Goal: Task Accomplishment & Management: Complete application form

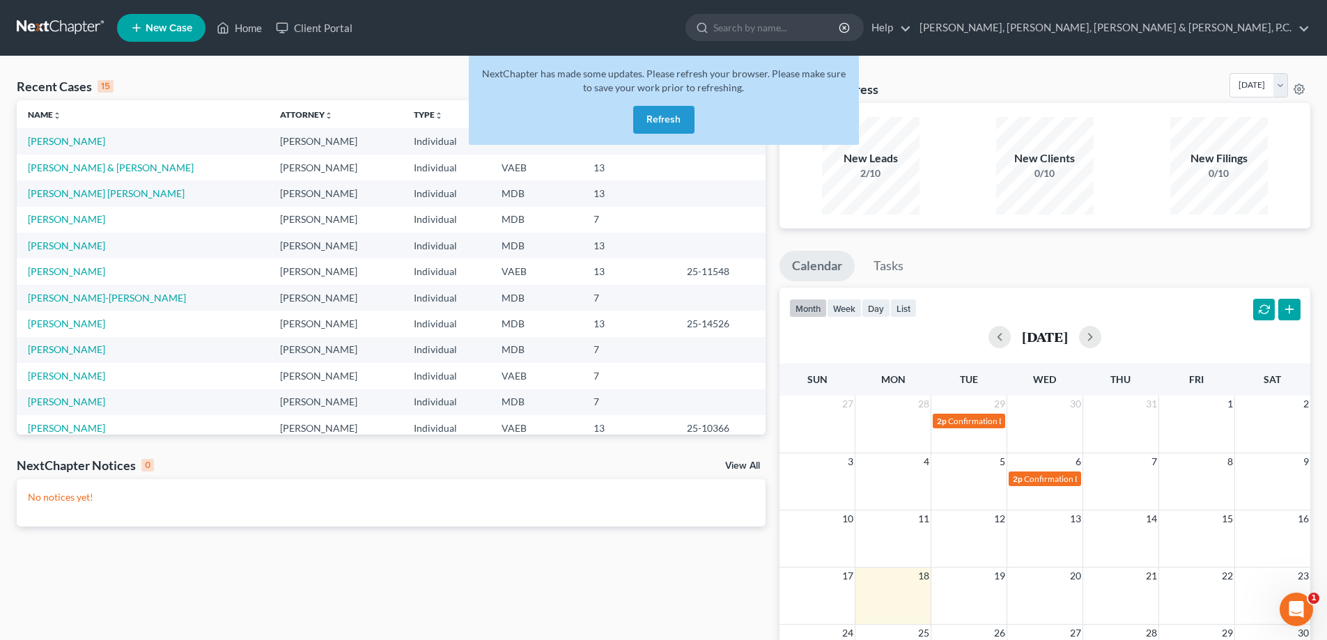
click at [664, 118] on button "Refresh" at bounding box center [663, 120] width 61 height 28
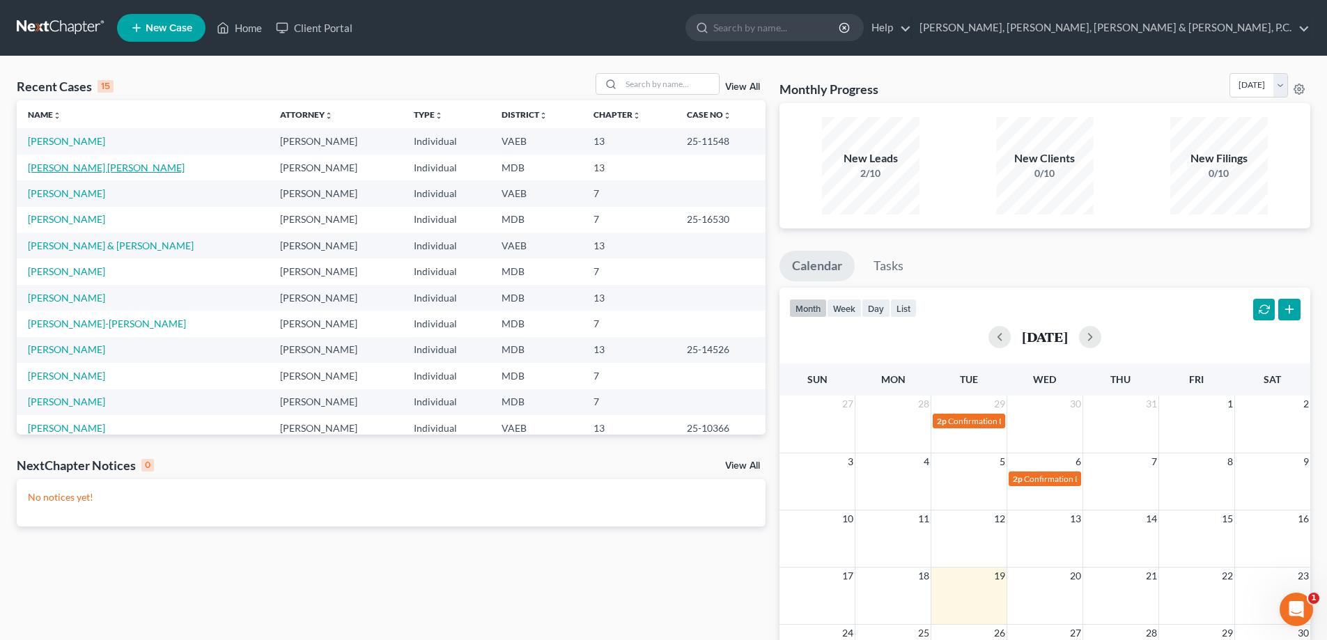
click at [117, 166] on link "[PERSON_NAME] [PERSON_NAME]" at bounding box center [106, 168] width 157 height 12
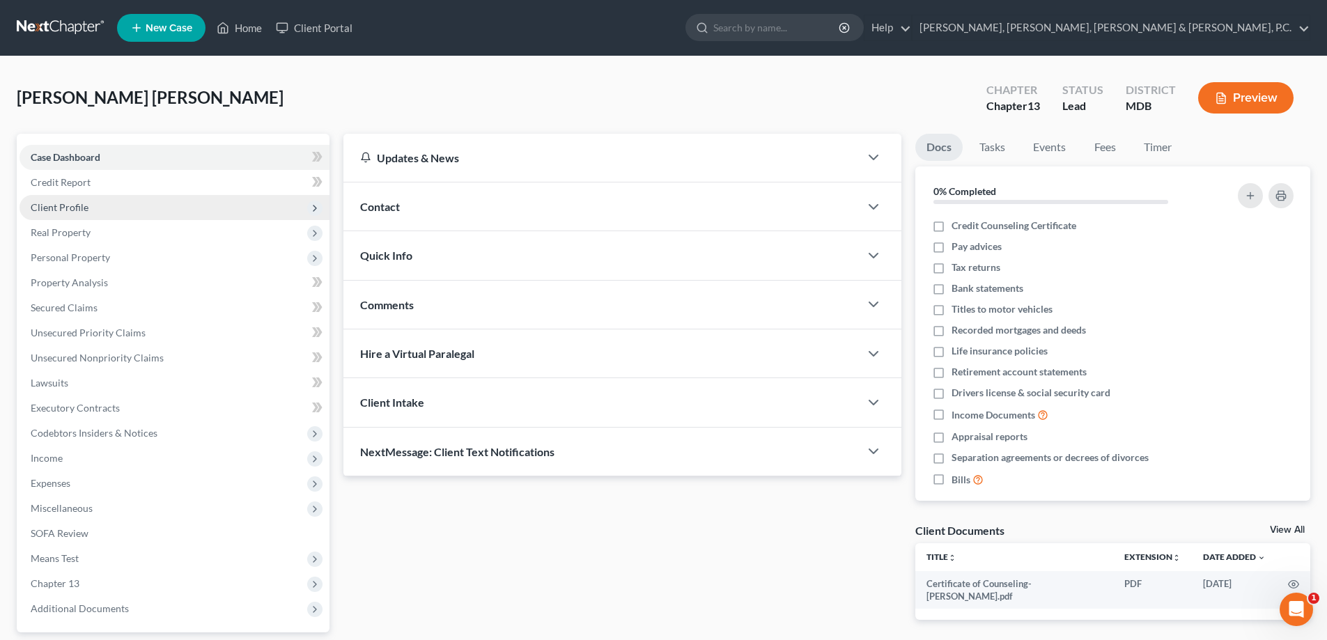
click at [79, 208] on span "Client Profile" at bounding box center [60, 207] width 58 height 12
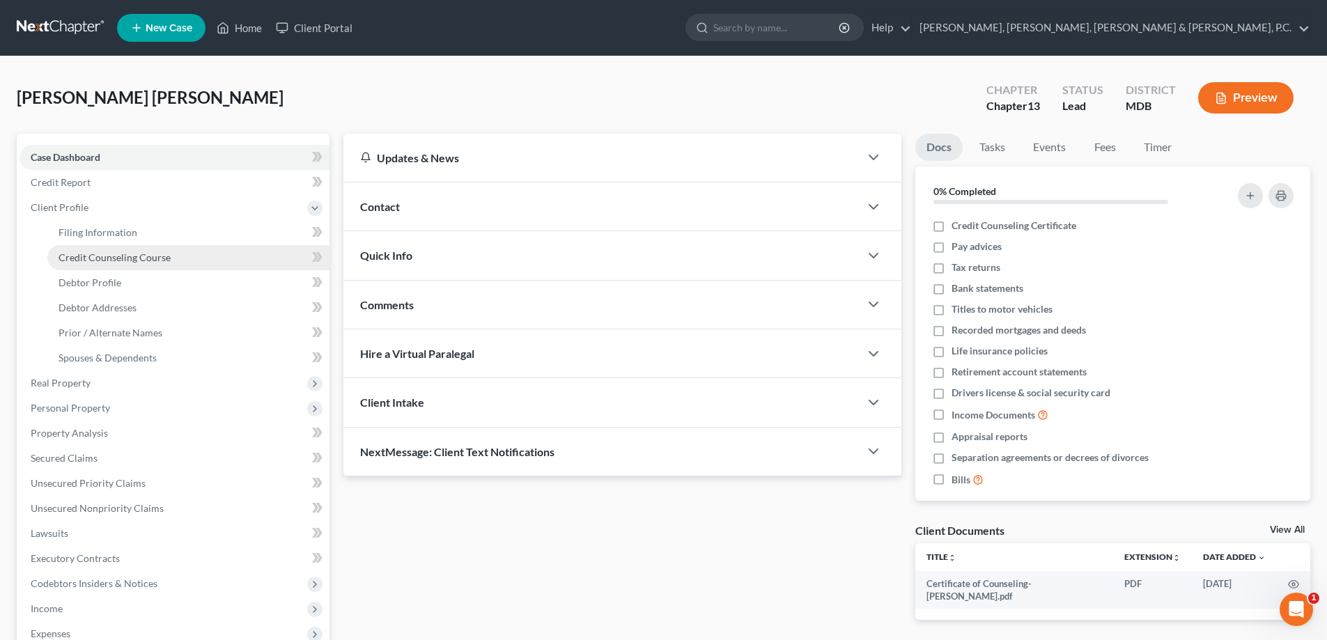
click at [104, 252] on span "Credit Counseling Course" at bounding box center [115, 257] width 112 height 12
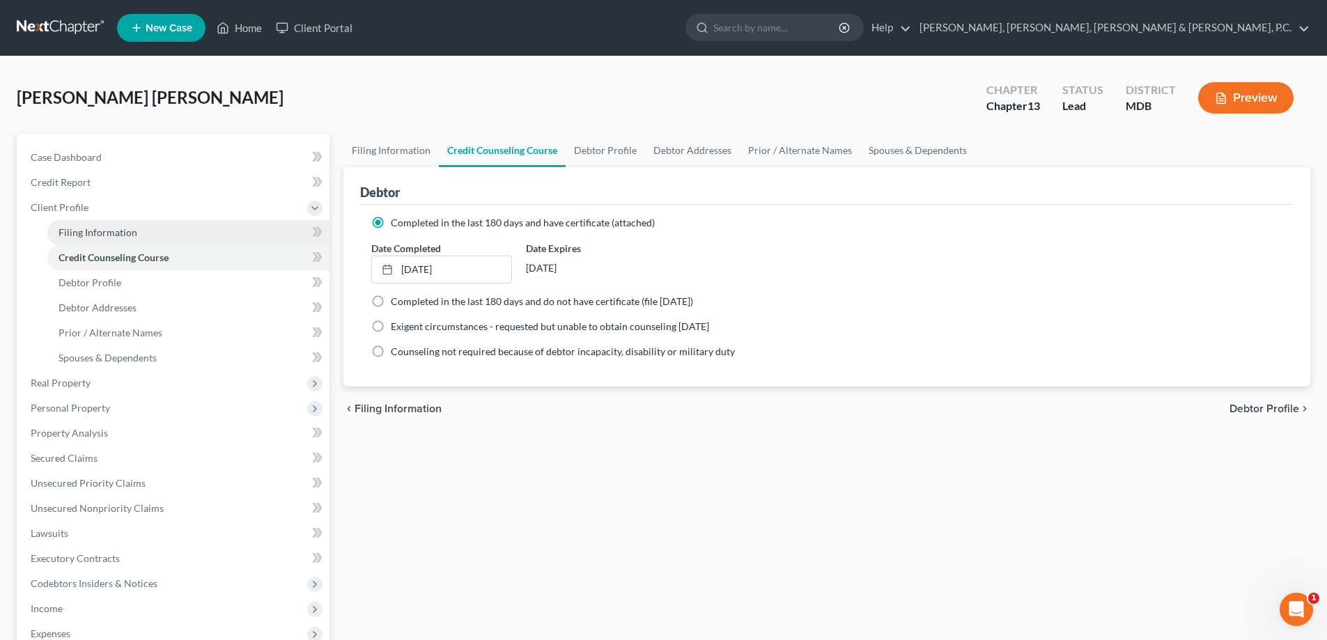
click at [118, 240] on link "Filing Information" at bounding box center [188, 232] width 282 height 25
select select "1"
select select "0"
select select "3"
select select "38"
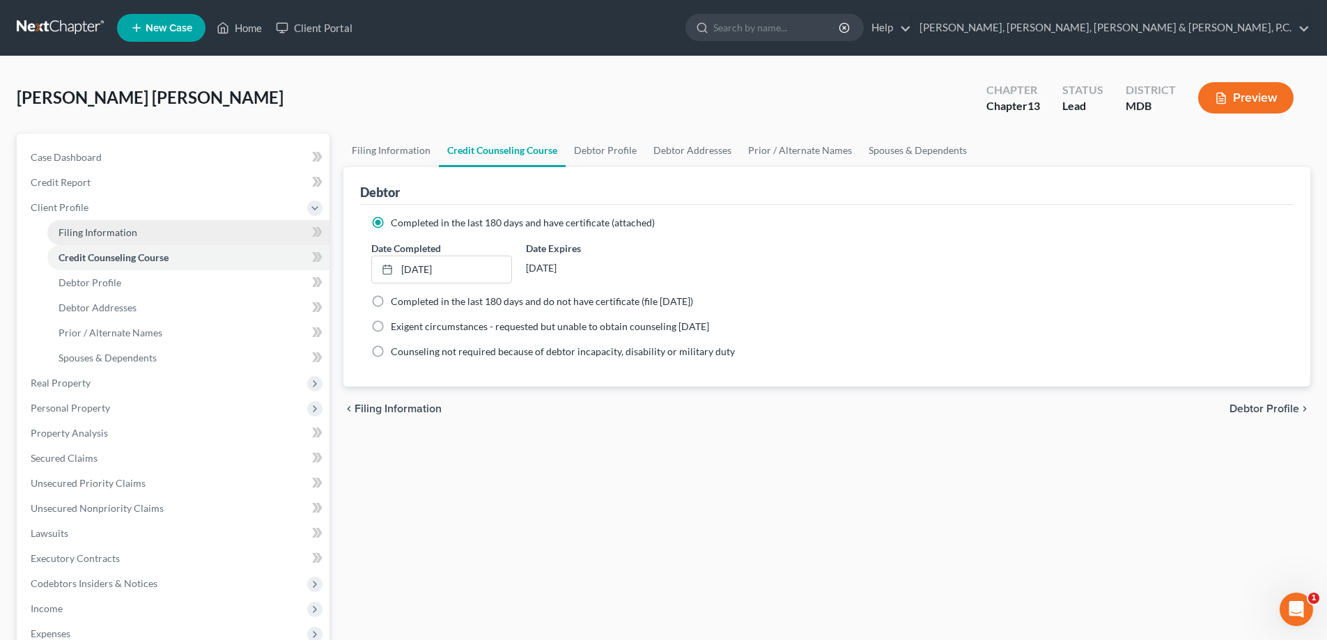
select select "0"
select select "21"
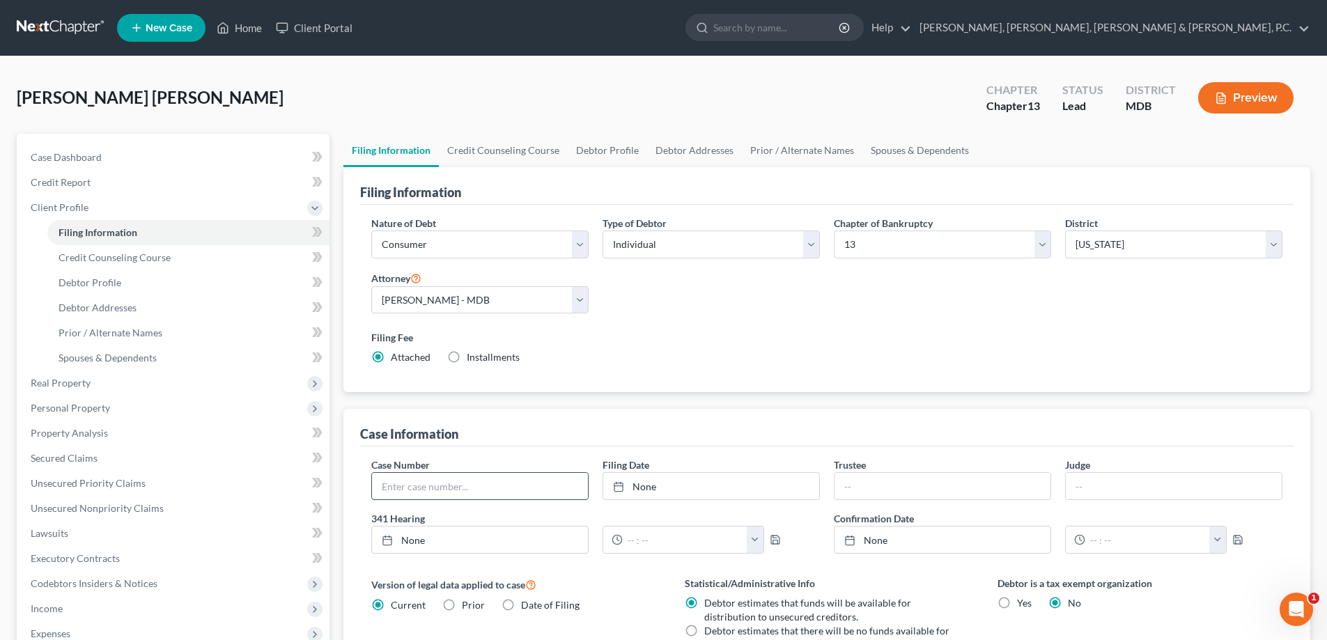
click at [421, 485] on input "text" at bounding box center [480, 486] width 216 height 26
type input "25-17562"
type input "[DATE]"
click at [612, 483] on link "[DATE]" at bounding box center [711, 486] width 216 height 26
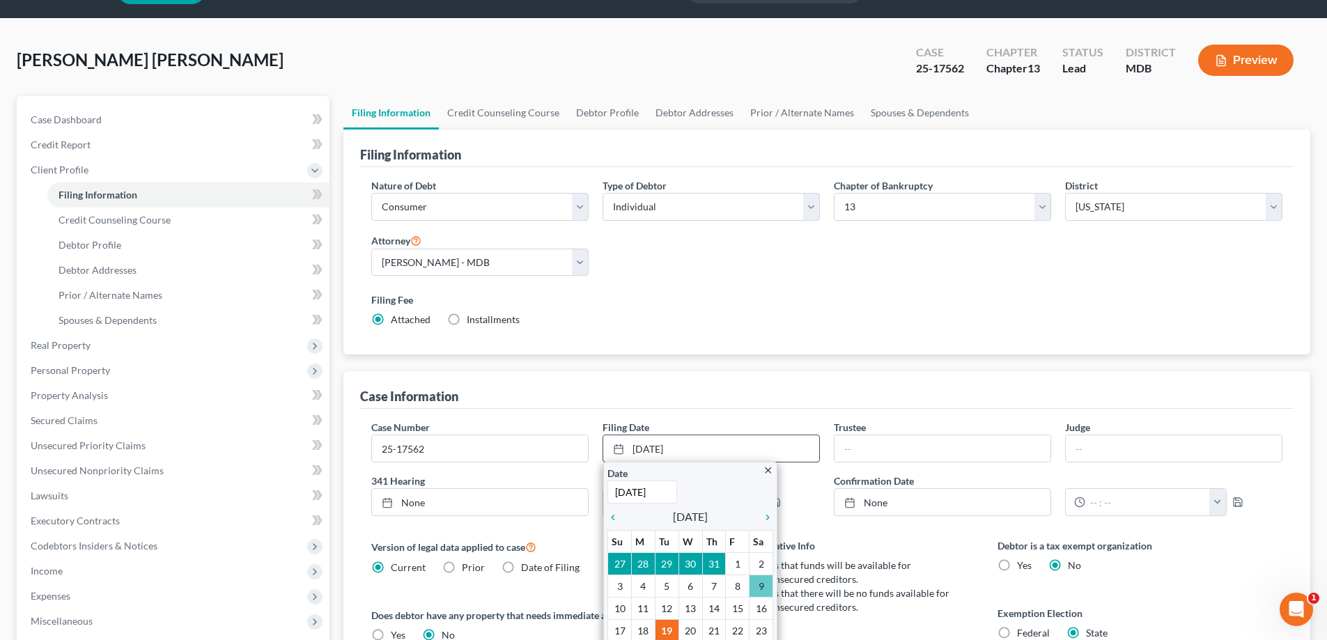
scroll to position [70, 0]
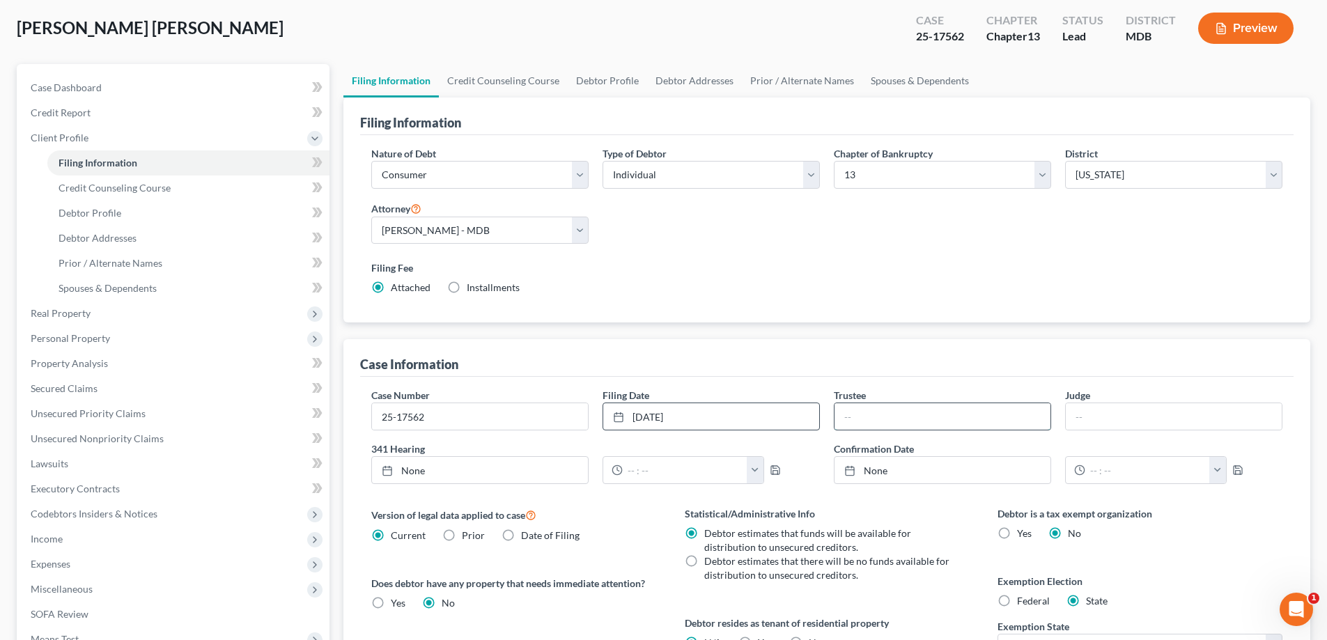
click at [867, 417] on input "text" at bounding box center [942, 416] width 216 height 26
type input "[PERSON_NAME]"
click at [393, 472] on icon at bounding box center [387, 470] width 11 height 11
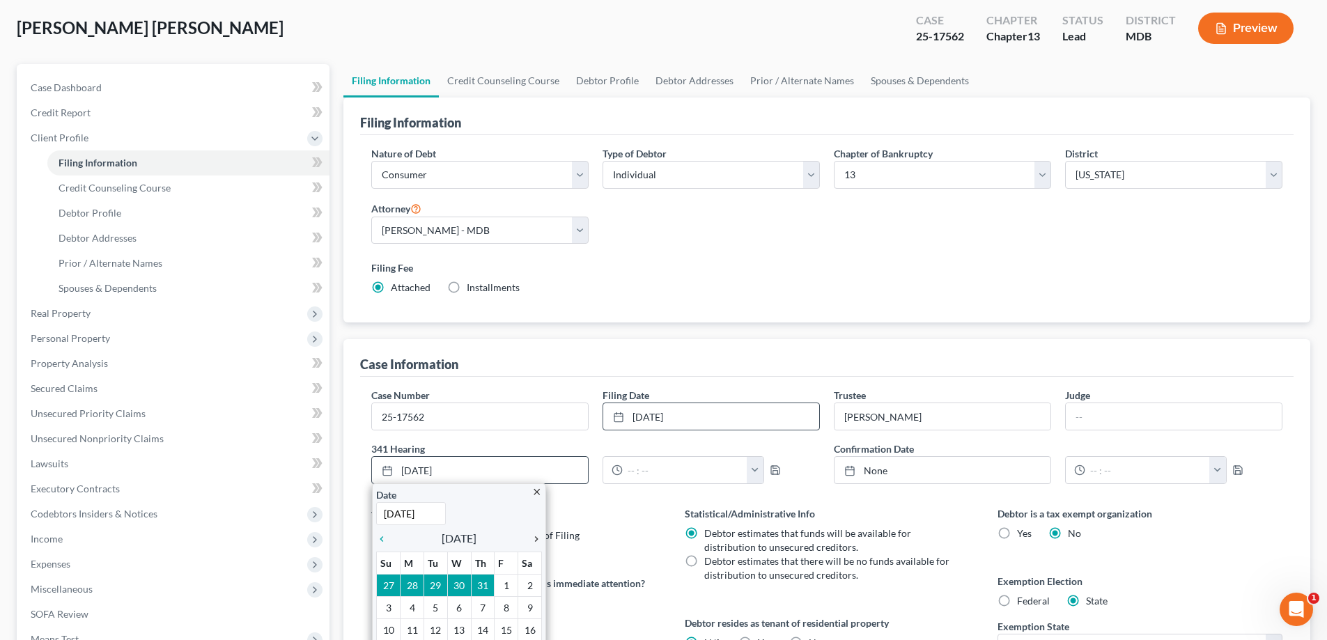
click at [535, 535] on icon "chevron_right" at bounding box center [533, 539] width 18 height 11
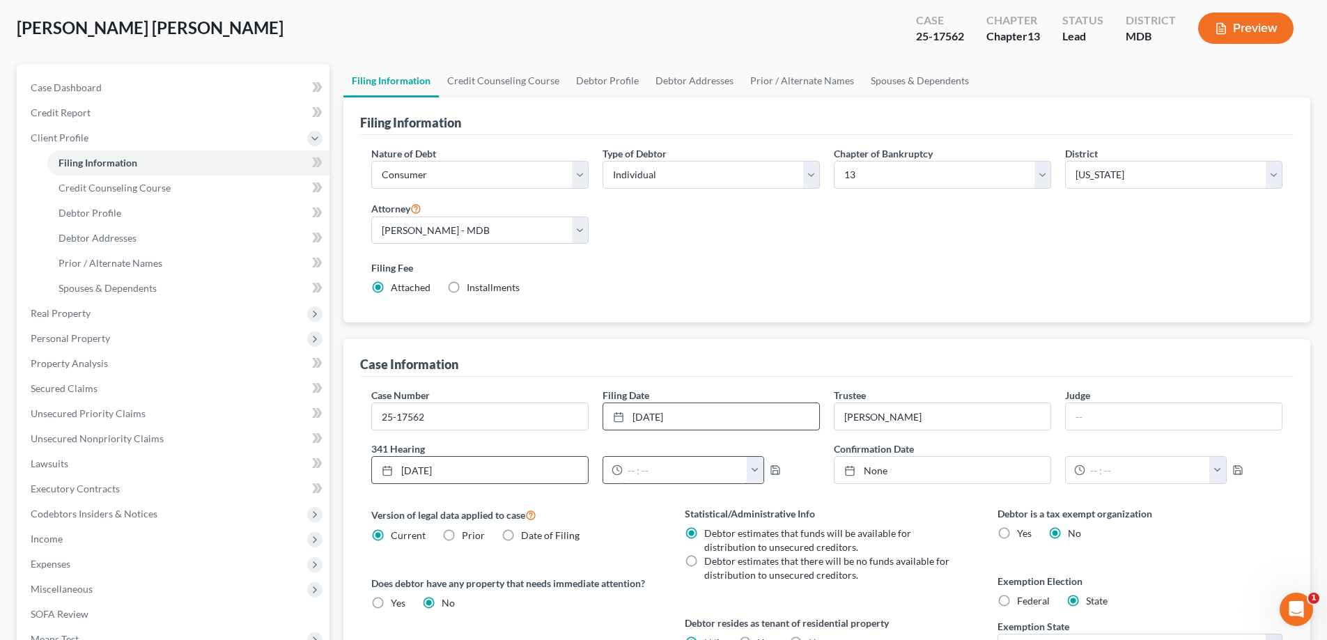
click at [656, 463] on input "text" at bounding box center [685, 470] width 125 height 26
type input "9:00 AM"
click at [770, 469] on icon "button" at bounding box center [775, 470] width 11 height 11
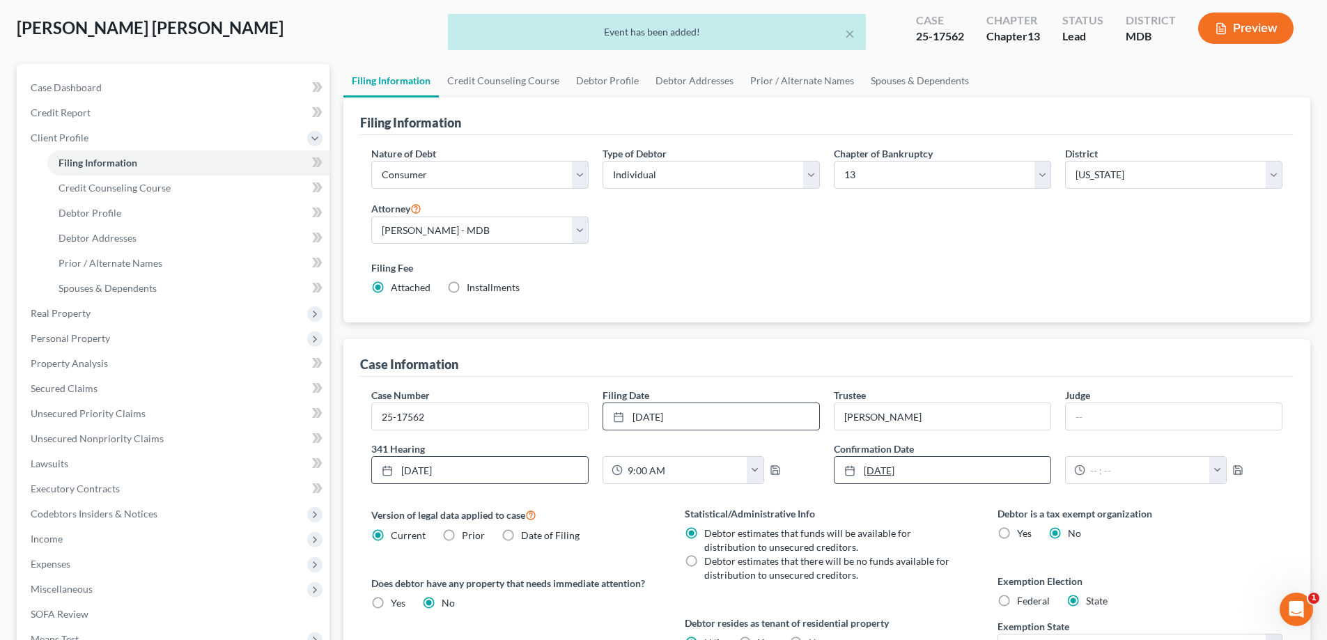
click at [853, 470] on icon at bounding box center [849, 470] width 11 height 11
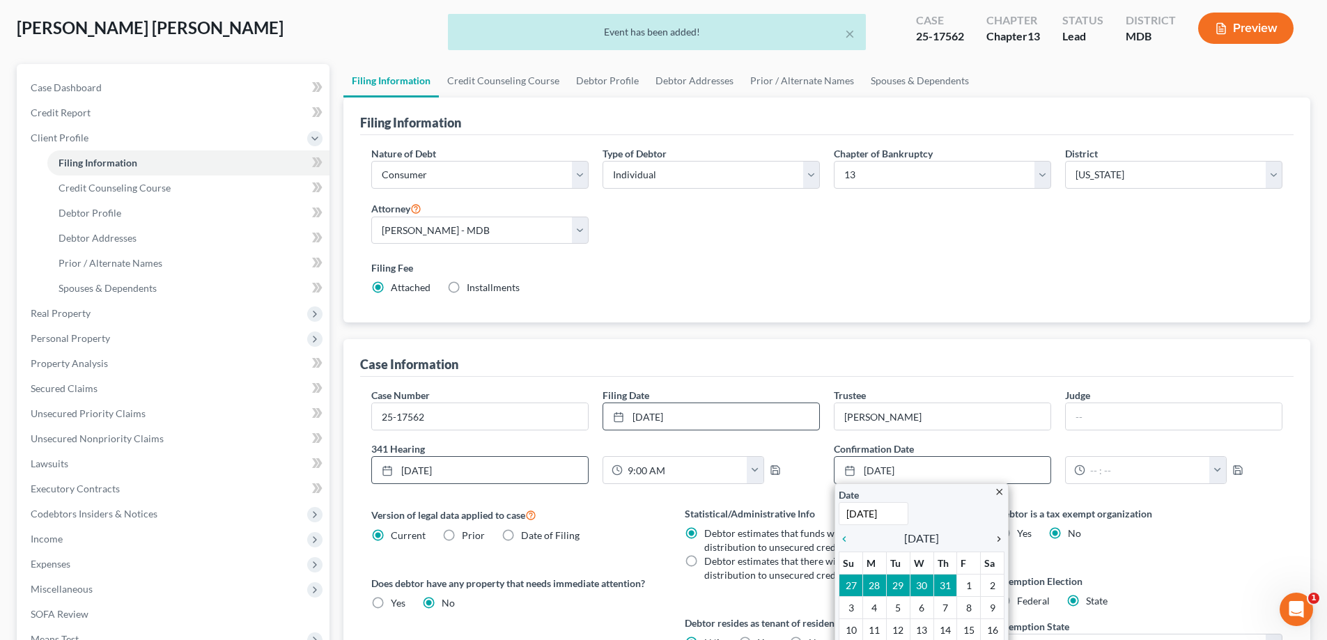
click at [1001, 535] on icon "chevron_right" at bounding box center [995, 539] width 18 height 11
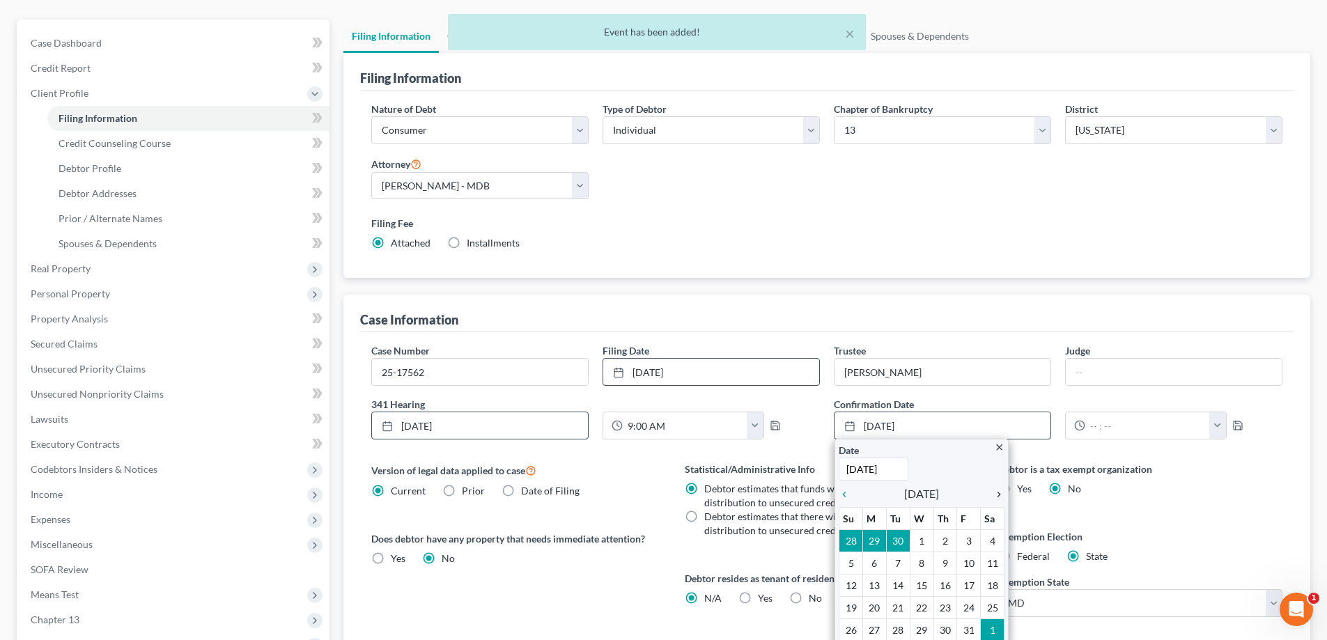
scroll to position [139, 0]
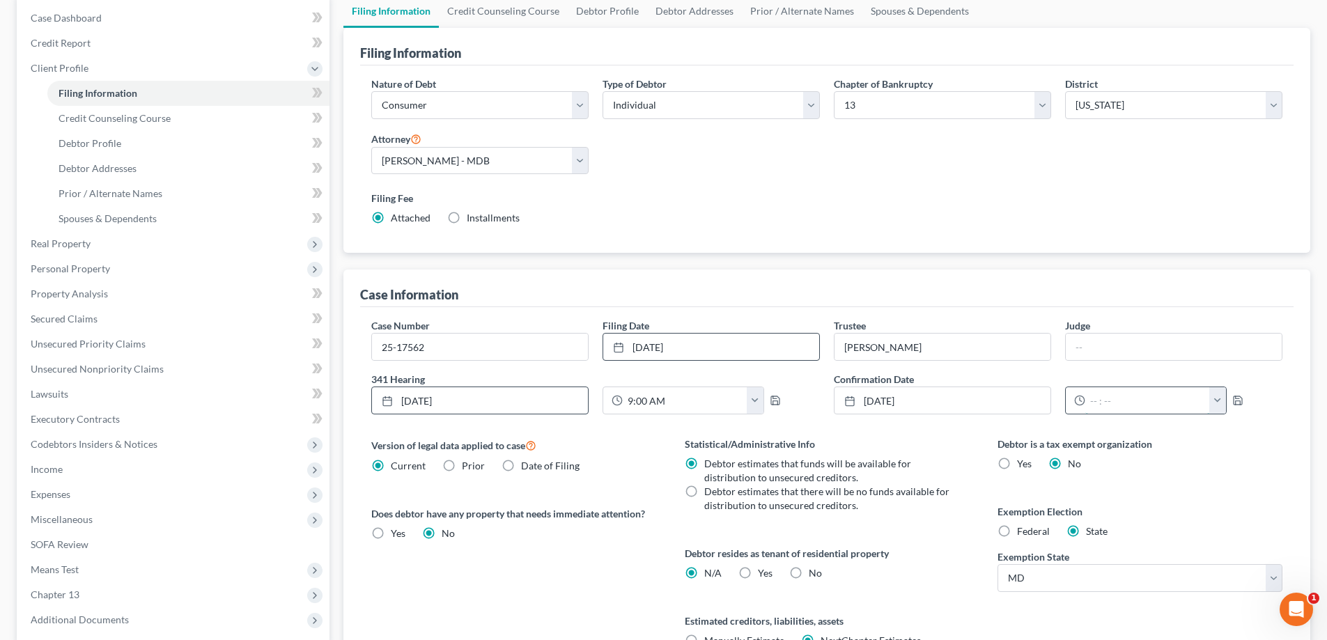
click at [1101, 398] on input "text" at bounding box center [1147, 400] width 125 height 26
type input "10:00 AM"
click at [1232, 401] on icon "button" at bounding box center [1237, 400] width 11 height 11
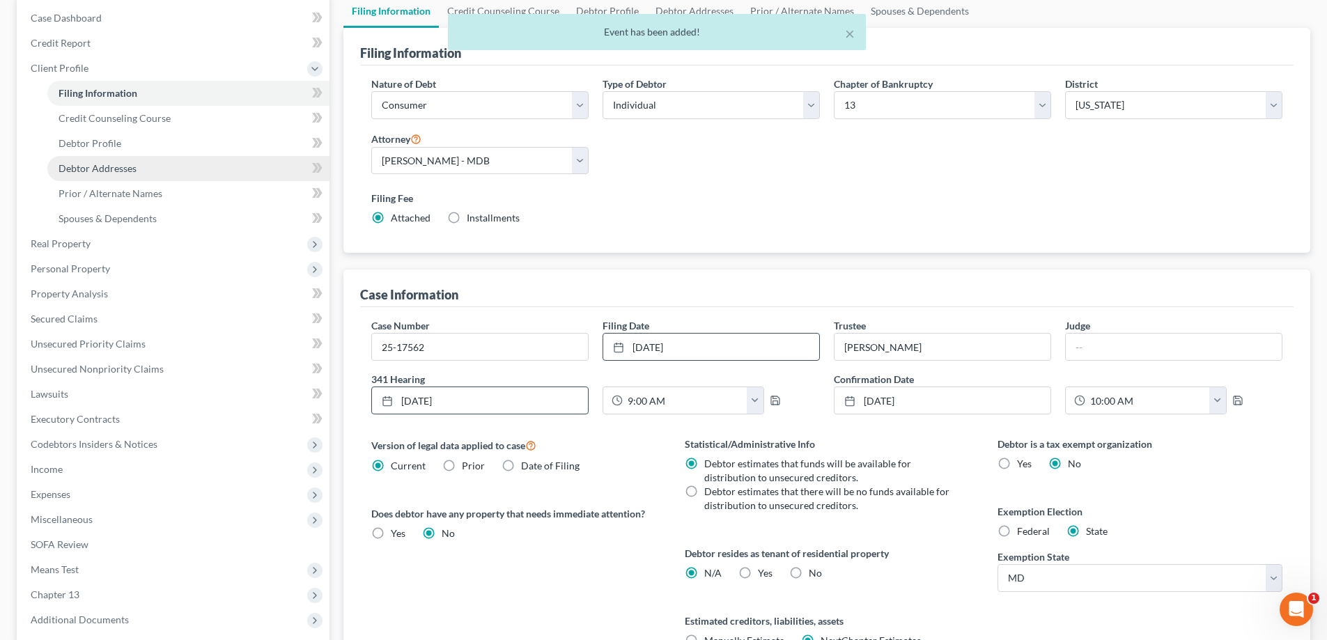
click at [134, 162] on span "Debtor Addresses" at bounding box center [98, 168] width 78 height 12
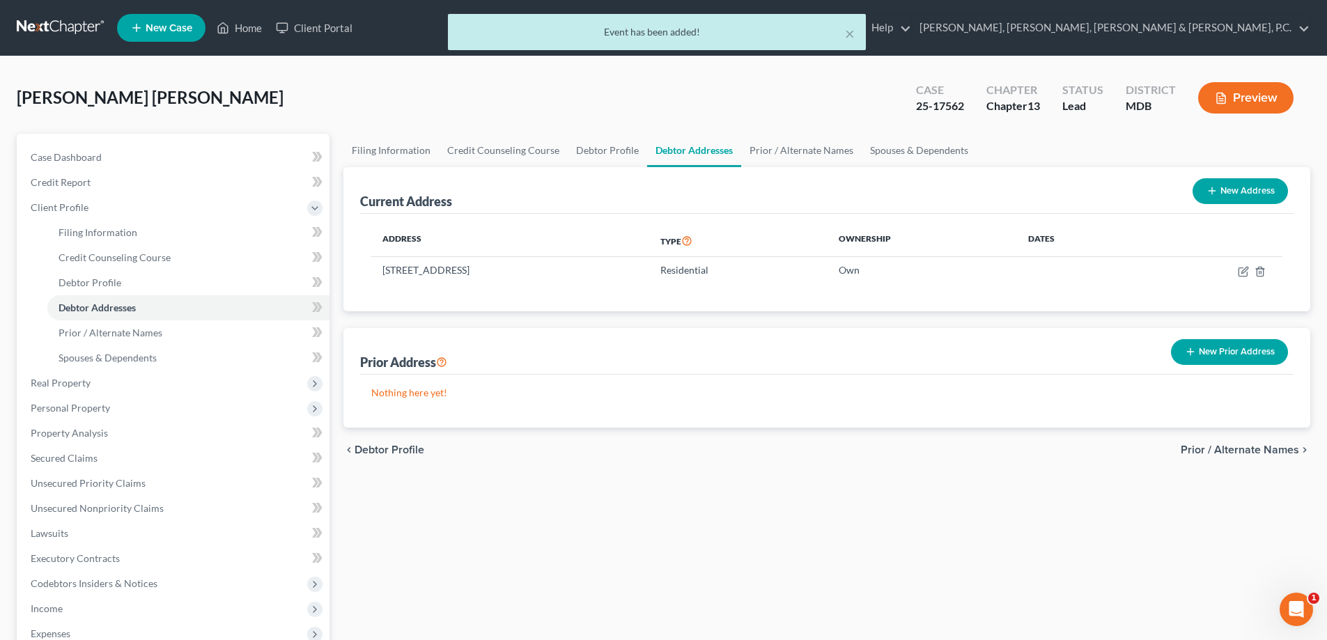
click at [249, 29] on div "× Event has been added!" at bounding box center [656, 35] width 1327 height 43
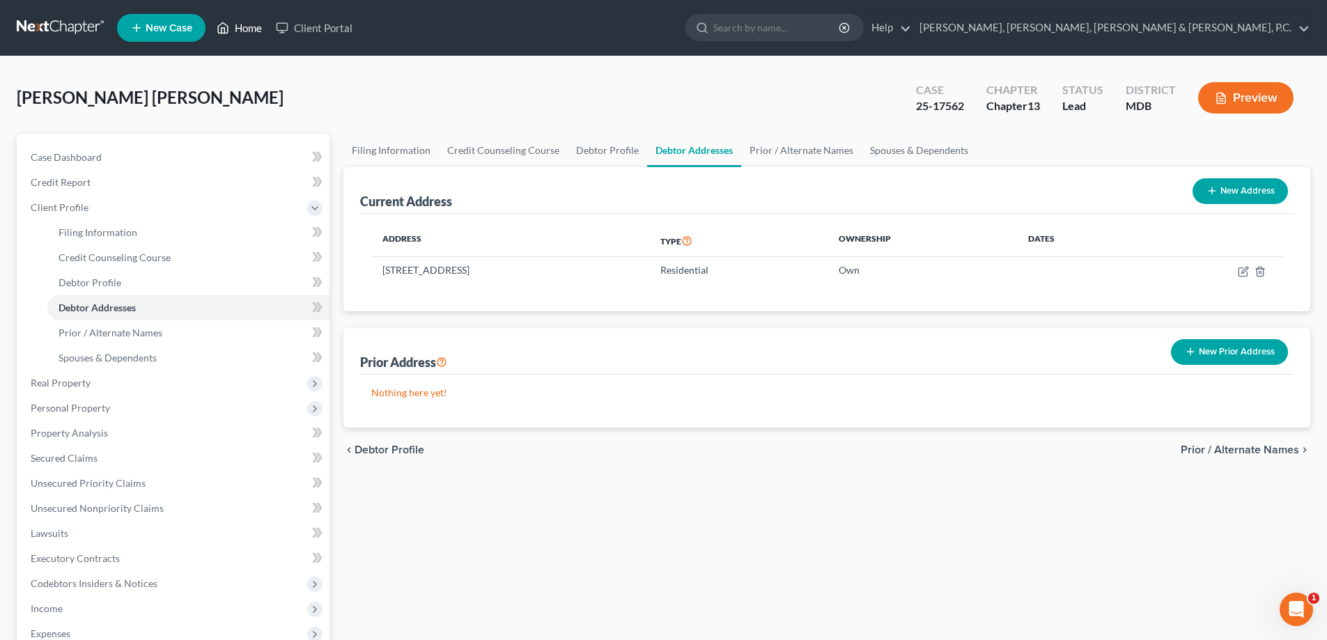
click at [242, 30] on link "Home" at bounding box center [239, 27] width 59 height 25
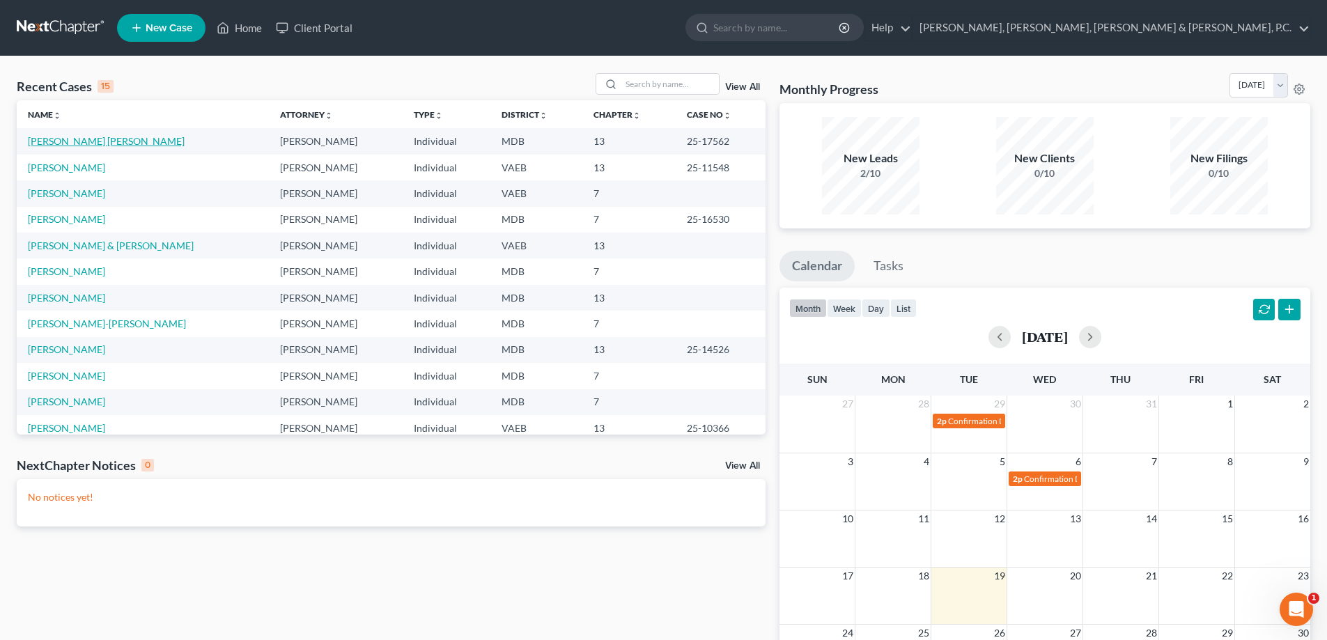
click at [110, 141] on link "[PERSON_NAME] [PERSON_NAME]" at bounding box center [106, 141] width 157 height 12
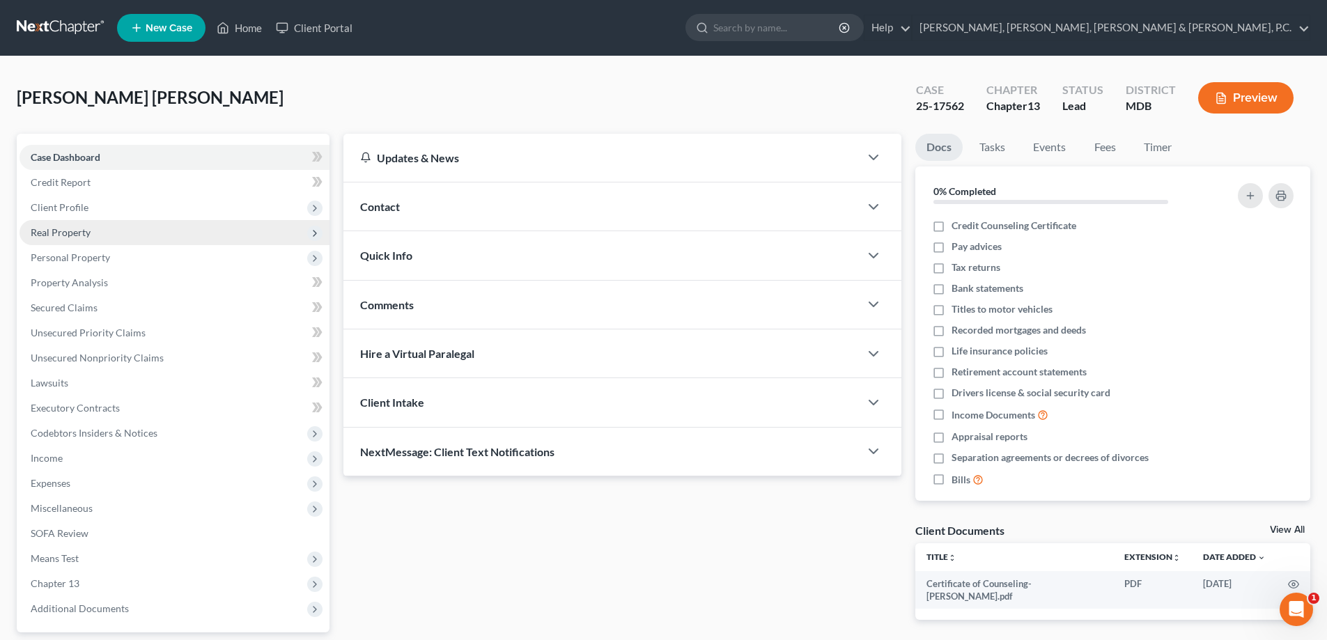
click at [75, 231] on span "Real Property" at bounding box center [61, 232] width 60 height 12
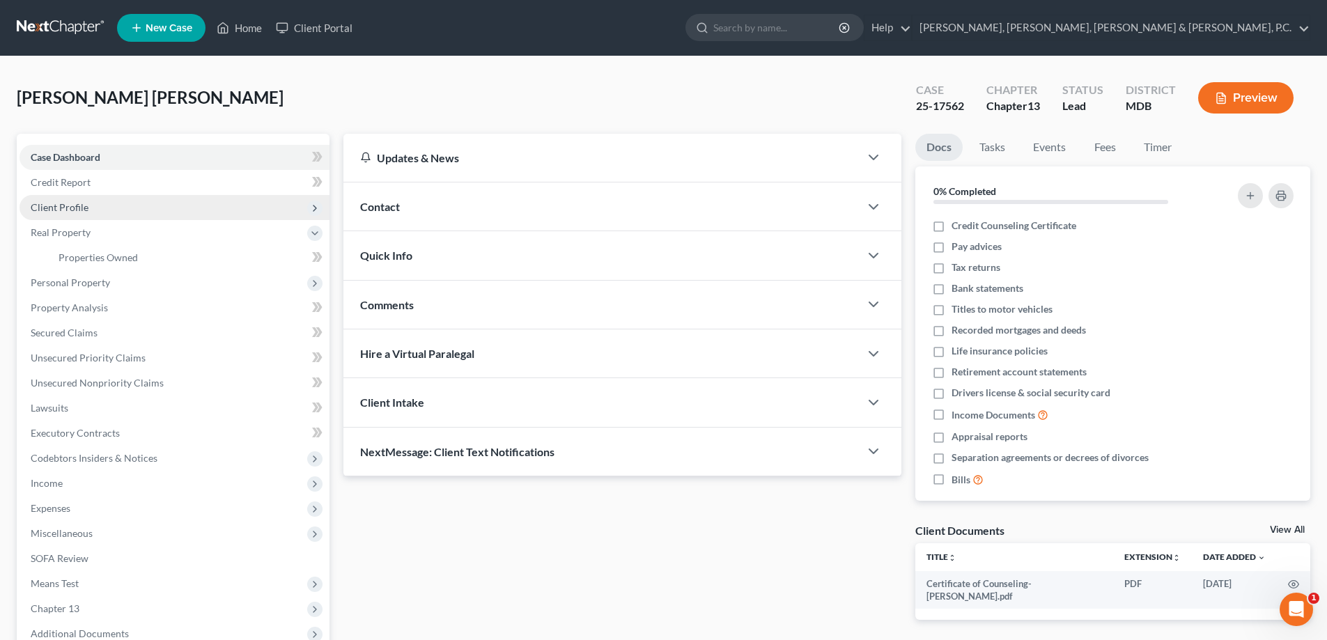
click at [65, 195] on span "Client Profile" at bounding box center [175, 207] width 310 height 25
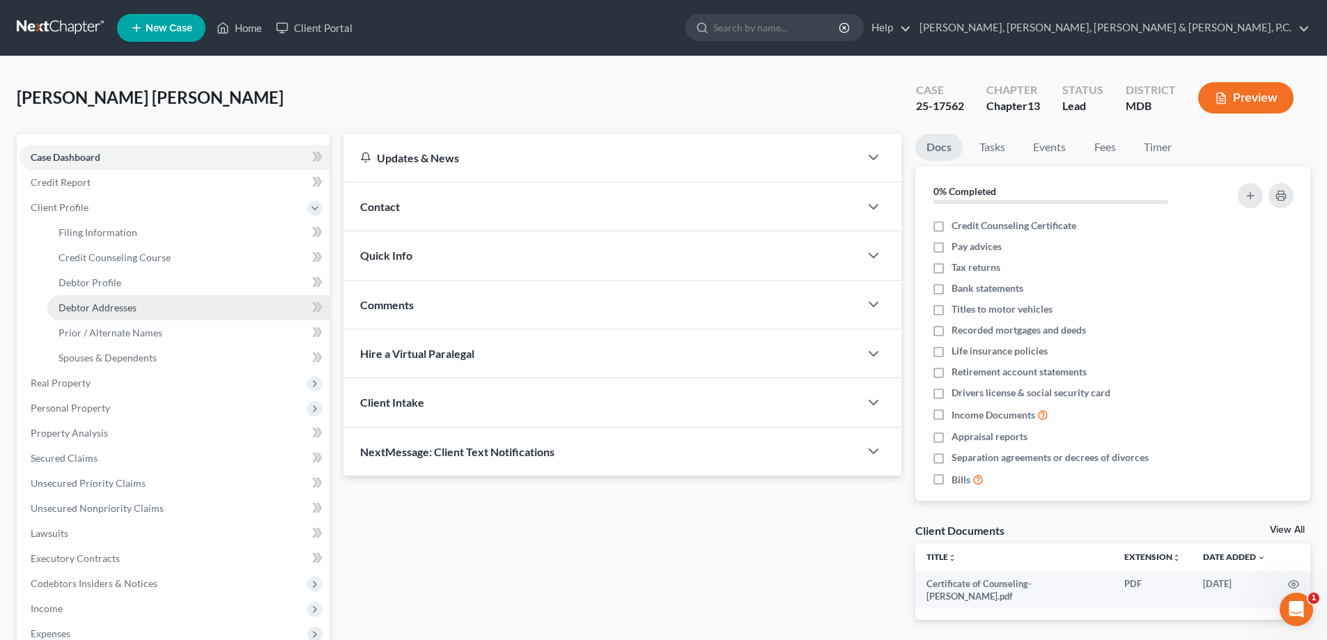
drag, startPoint x: 111, startPoint y: 304, endPoint x: 264, endPoint y: 286, distance: 154.3
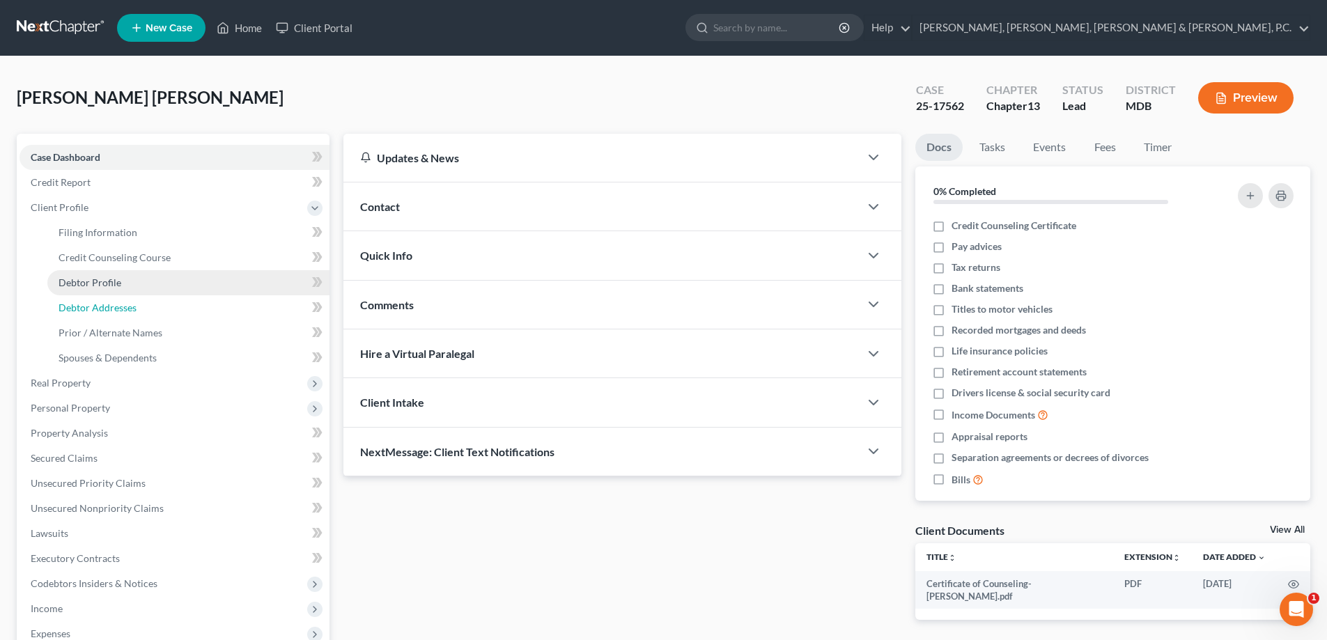
click at [111, 304] on span "Debtor Addresses" at bounding box center [98, 308] width 78 height 12
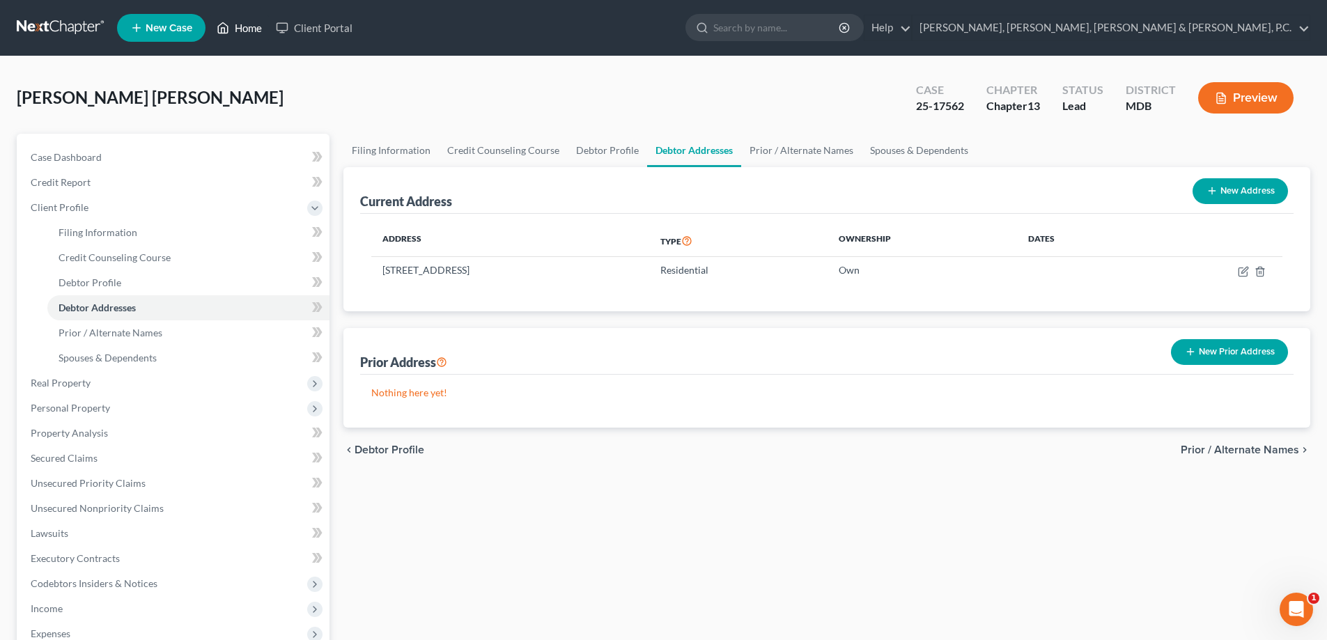
click at [250, 24] on link "Home" at bounding box center [239, 27] width 59 height 25
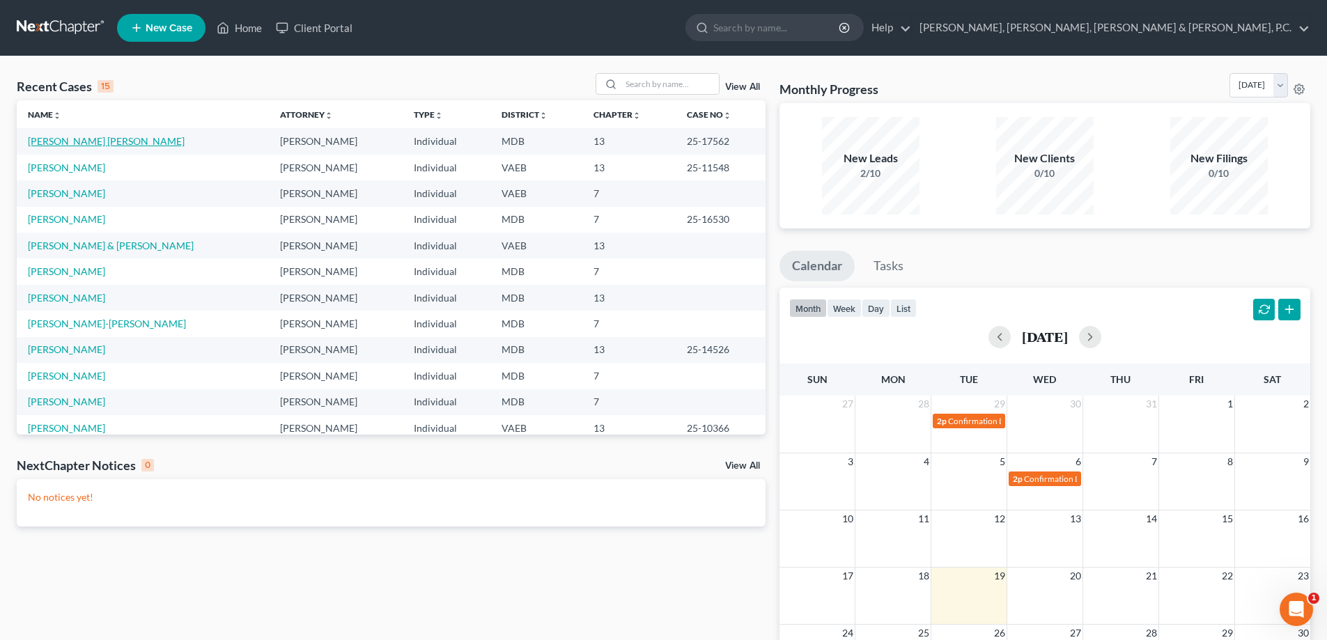
click at [111, 143] on link "[PERSON_NAME] [PERSON_NAME]" at bounding box center [106, 141] width 157 height 12
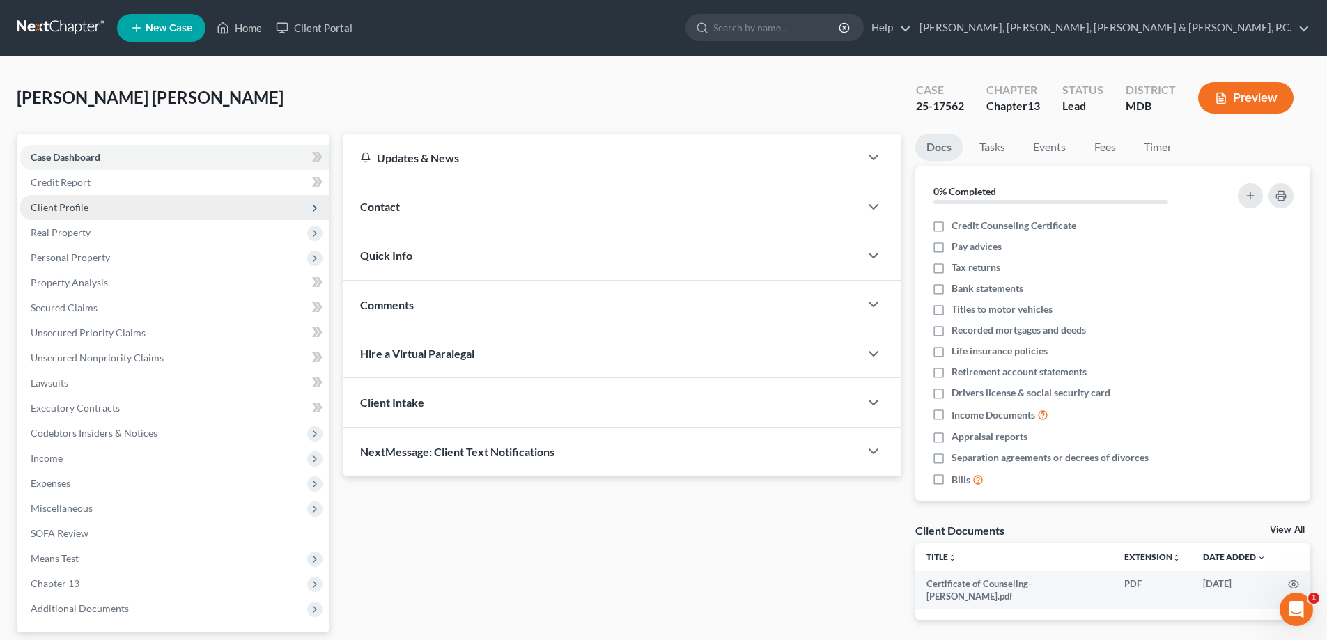
click at [75, 206] on span "Client Profile" at bounding box center [60, 207] width 58 height 12
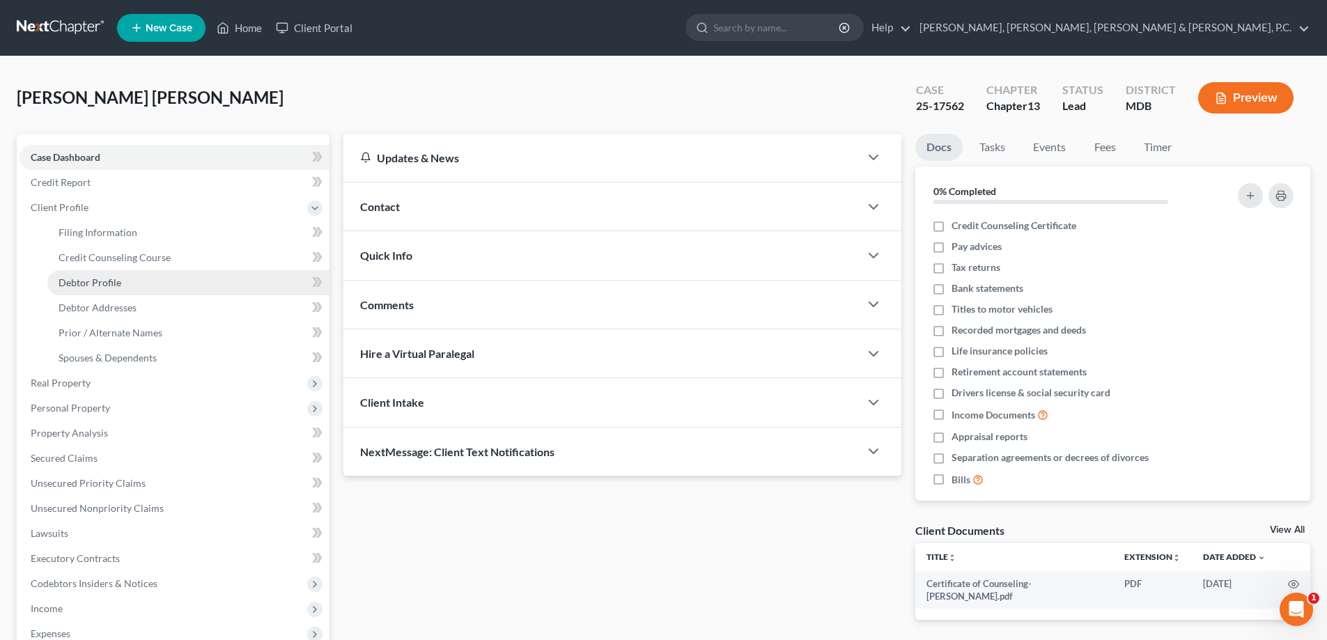
click at [84, 277] on span "Debtor Profile" at bounding box center [90, 283] width 63 height 12
select select "1"
select select "3"
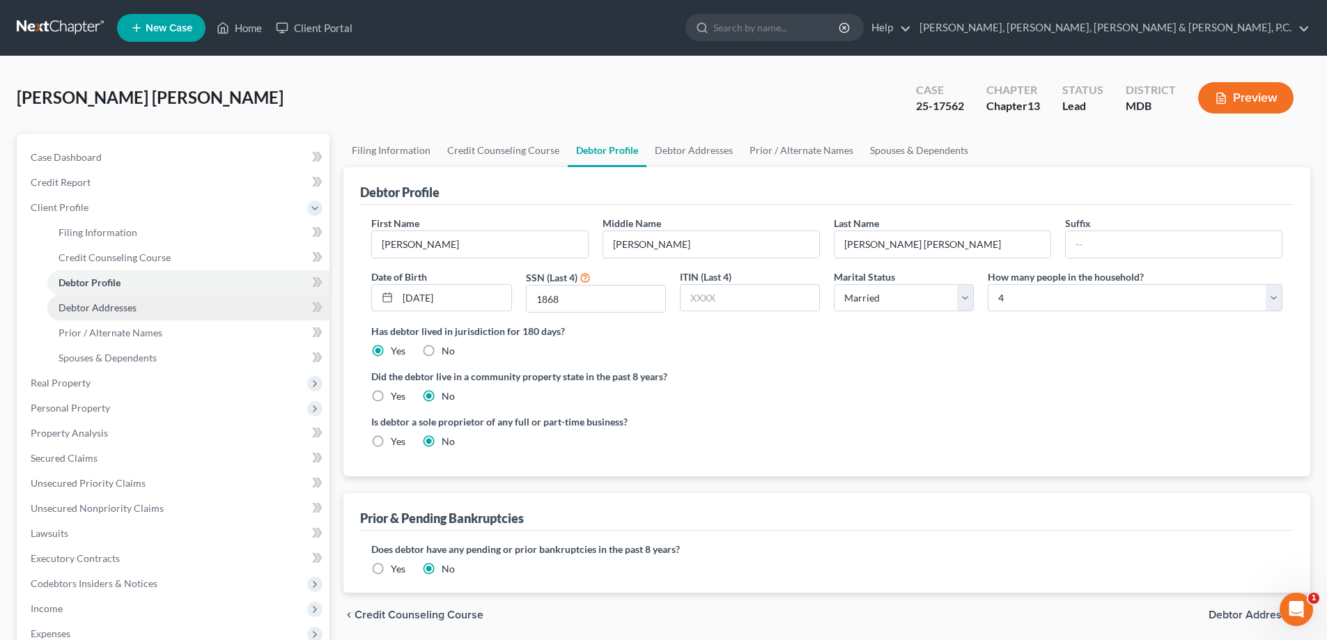
click at [93, 306] on span "Debtor Addresses" at bounding box center [98, 308] width 78 height 12
